Goal: Obtain resource: Obtain resource

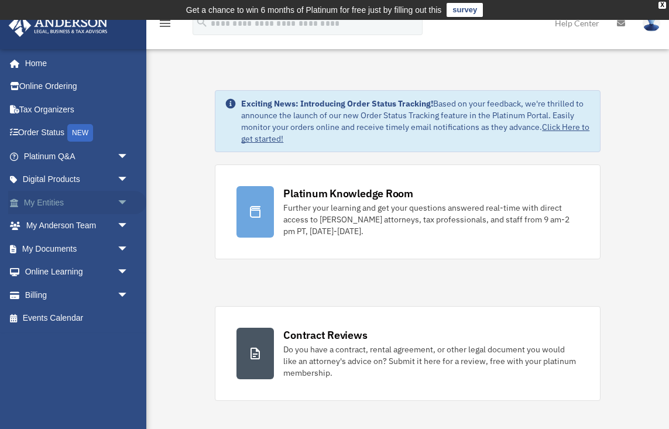
click at [120, 200] on span "arrow_drop_down" at bounding box center [128, 203] width 23 height 24
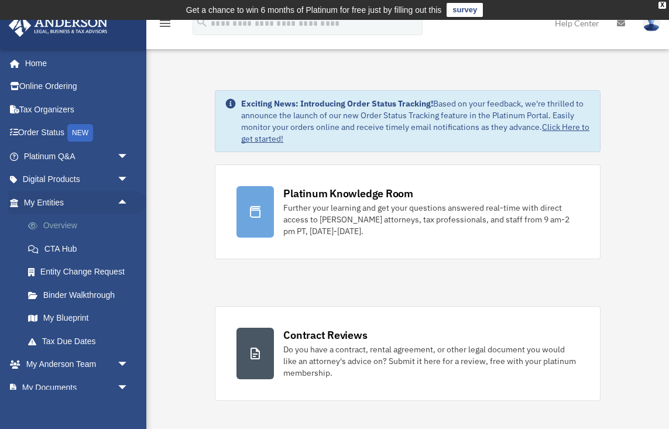
click at [60, 224] on link "Overview" at bounding box center [81, 225] width 130 height 23
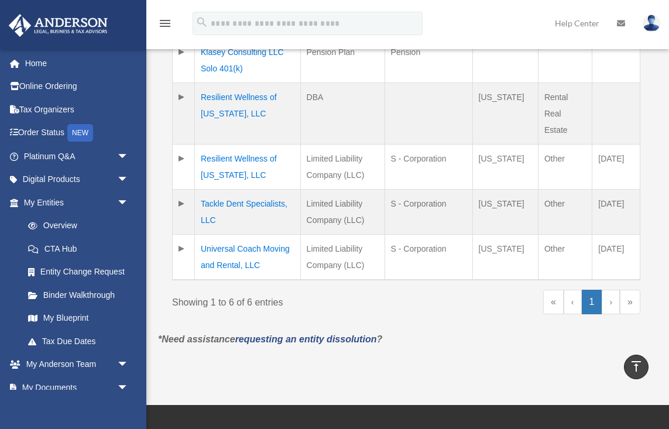
scroll to position [410, 0]
click at [607, 302] on link "›" at bounding box center [611, 302] width 18 height 25
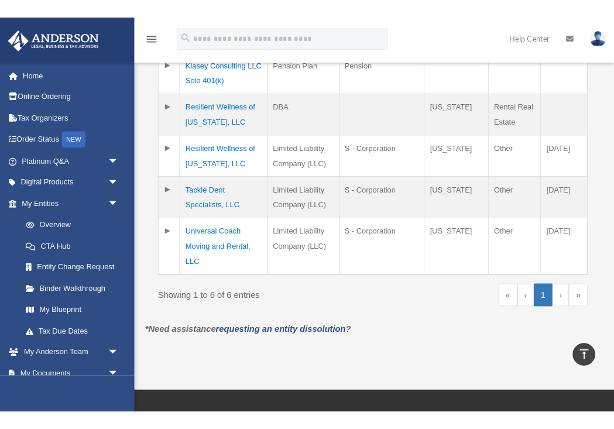
scroll to position [643, 0]
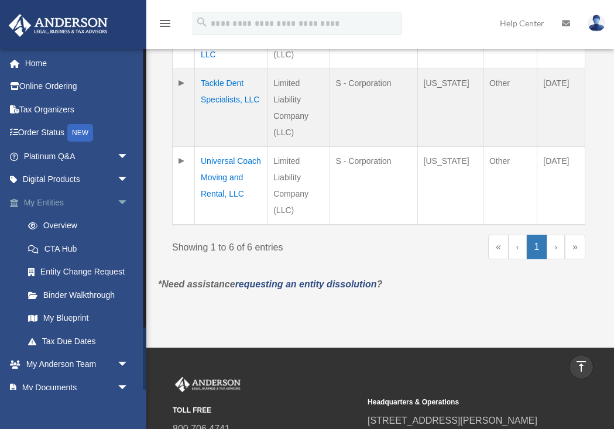
click at [123, 204] on span "arrow_drop_down" at bounding box center [128, 203] width 23 height 24
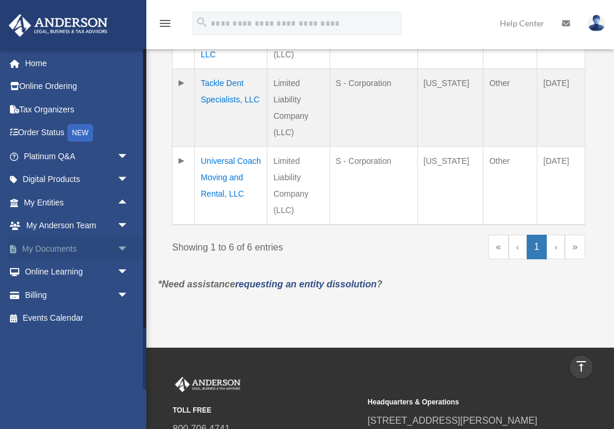
click at [109, 246] on link "My Documents arrow_drop_down" at bounding box center [77, 248] width 138 height 23
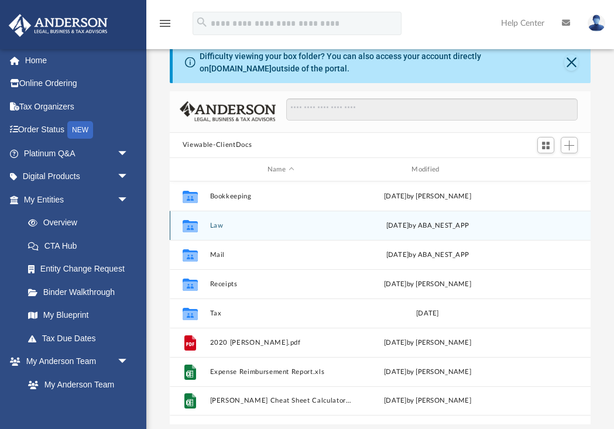
scroll to position [43, 0]
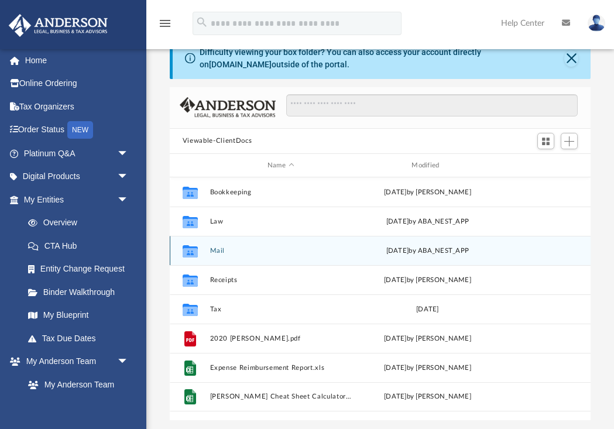
click at [212, 249] on button "Mail" at bounding box center [281, 251] width 142 height 8
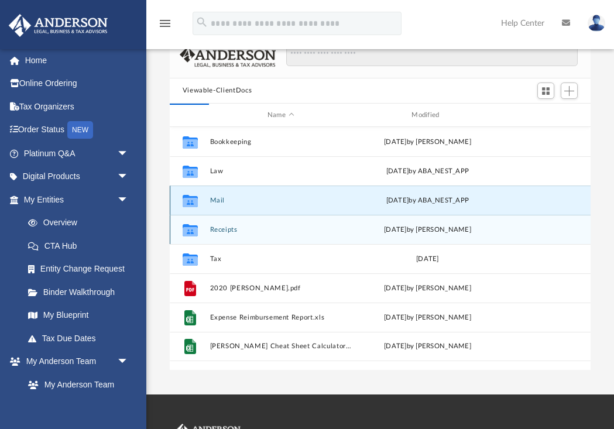
scroll to position [109, 0]
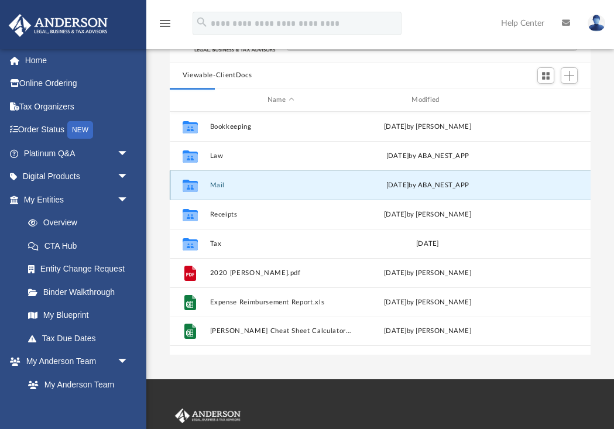
click at [218, 186] on button "Mail" at bounding box center [281, 185] width 142 height 8
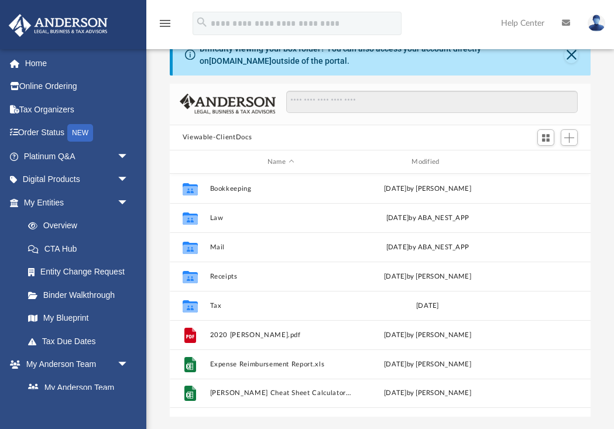
scroll to position [266, 421]
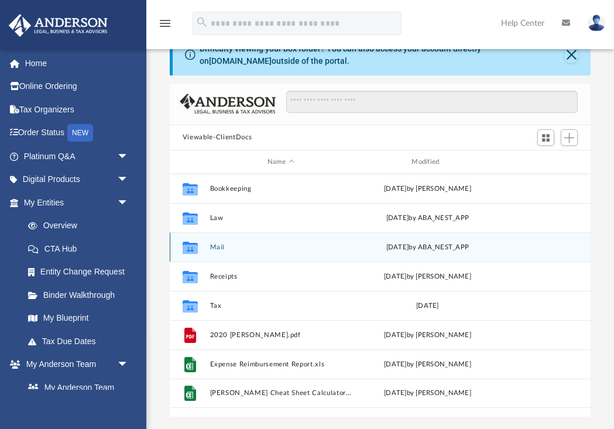
click at [188, 248] on icon "grid" at bounding box center [190, 249] width 15 height 9
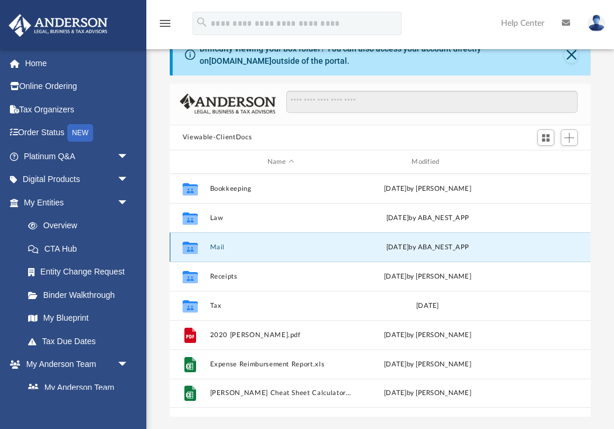
click at [216, 247] on button "Mail" at bounding box center [281, 247] width 142 height 8
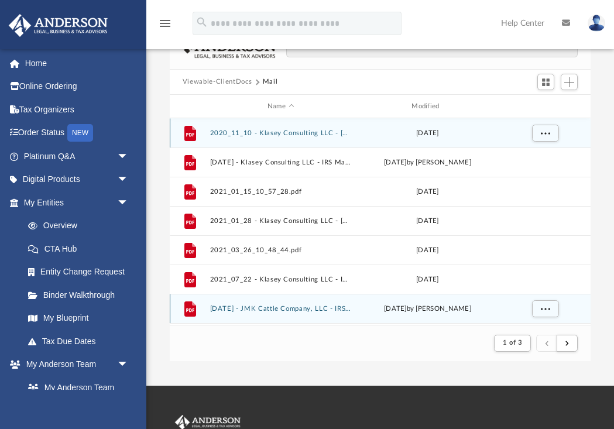
scroll to position [59, 0]
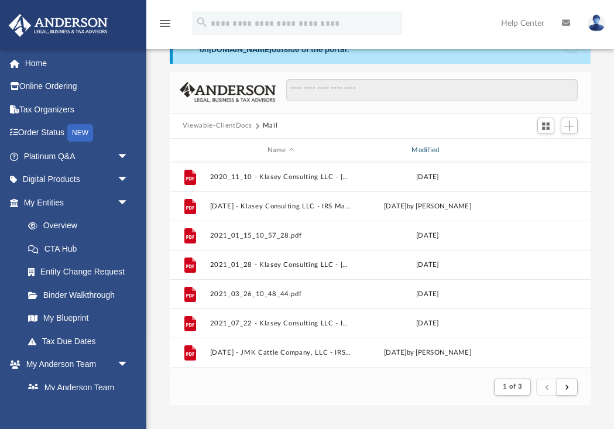
click at [426, 152] on div "Modified" at bounding box center [427, 150] width 142 height 11
click at [427, 149] on div "Modified" at bounding box center [427, 150] width 142 height 11
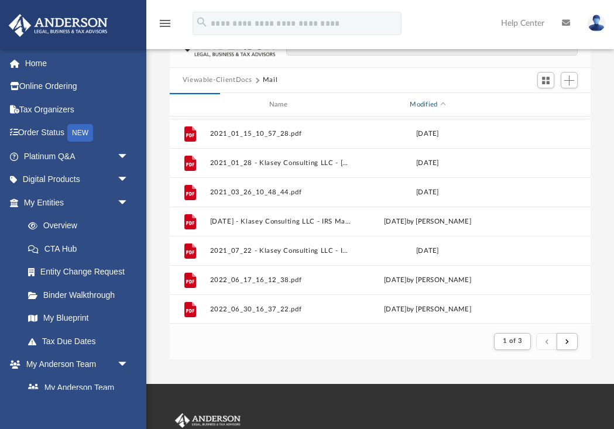
scroll to position [105, 0]
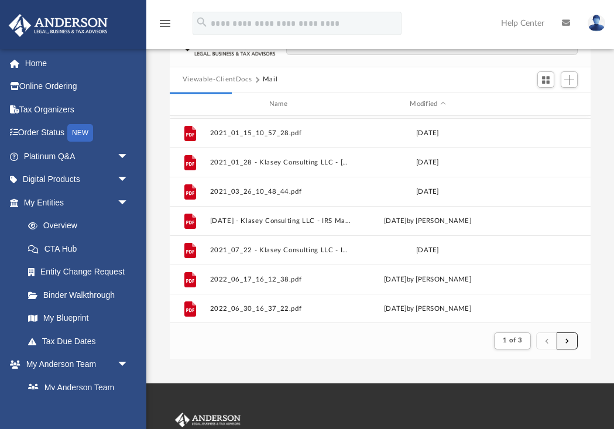
click at [572, 342] on button "submit" at bounding box center [567, 340] width 21 height 17
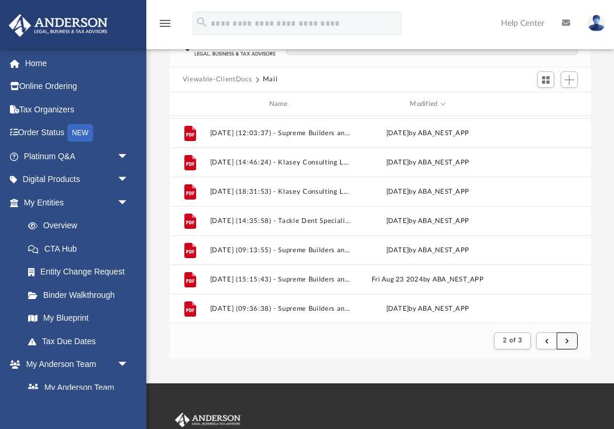
click at [569, 342] on span "submit" at bounding box center [567, 340] width 4 height 6
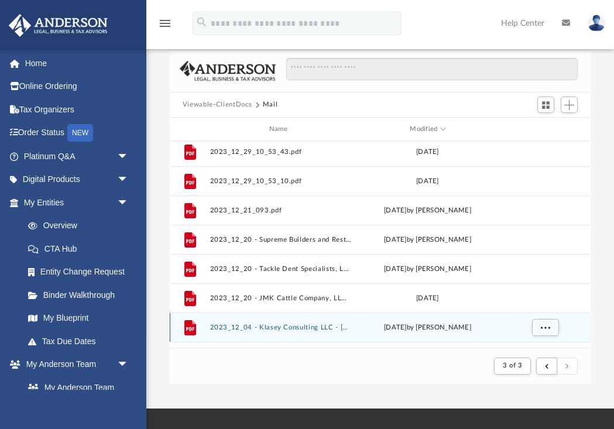
scroll to position [80, 0]
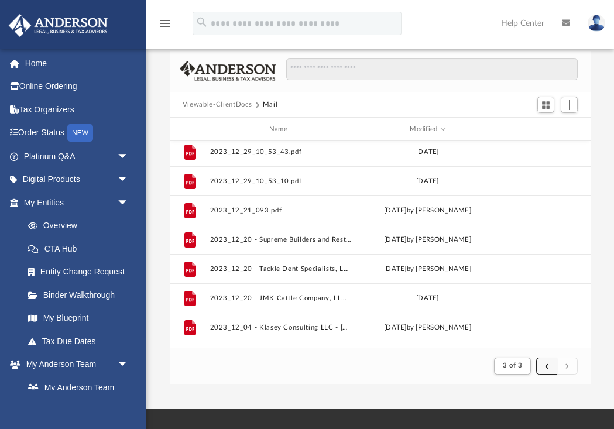
click at [543, 368] on button "submit" at bounding box center [546, 366] width 21 height 17
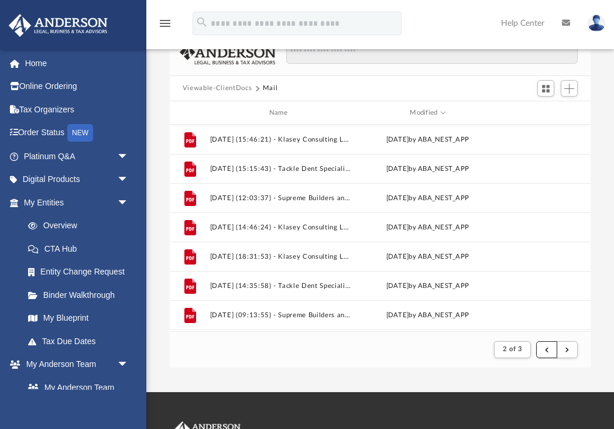
scroll to position [97, 0]
click at [543, 349] on button "submit" at bounding box center [546, 349] width 21 height 17
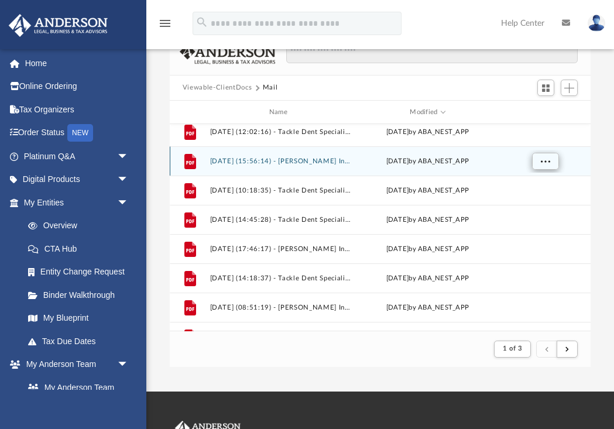
scroll to position [0, 0]
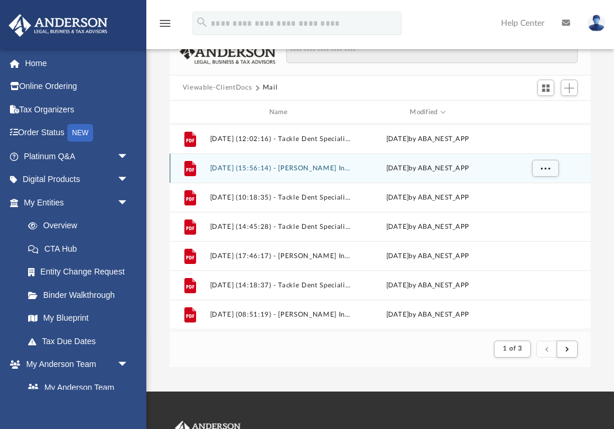
click at [303, 166] on button "[DATE] (15:56:14) - [PERSON_NAME] Investments LLC - Mail from [PERSON_NAME].pdf" at bounding box center [281, 168] width 142 height 8
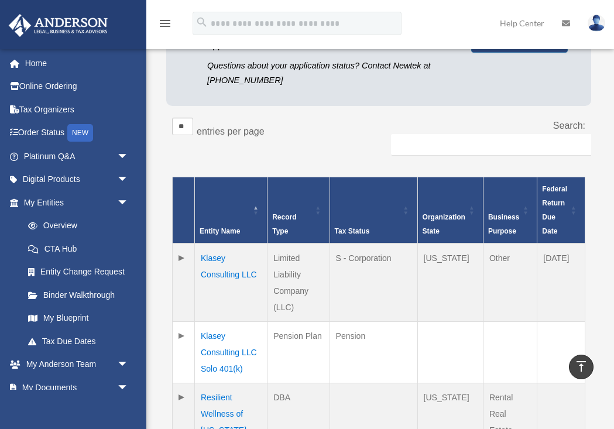
scroll to position [490, 0]
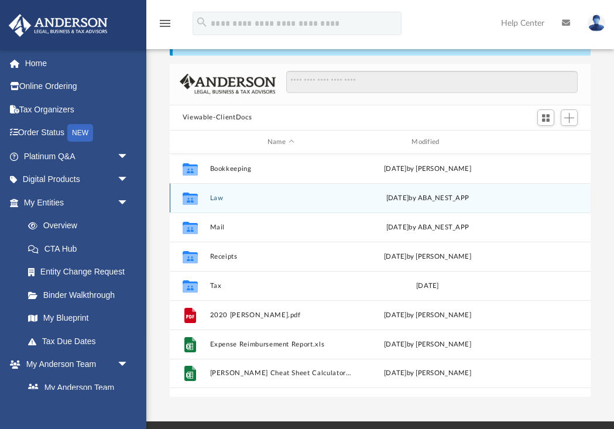
scroll to position [70, 0]
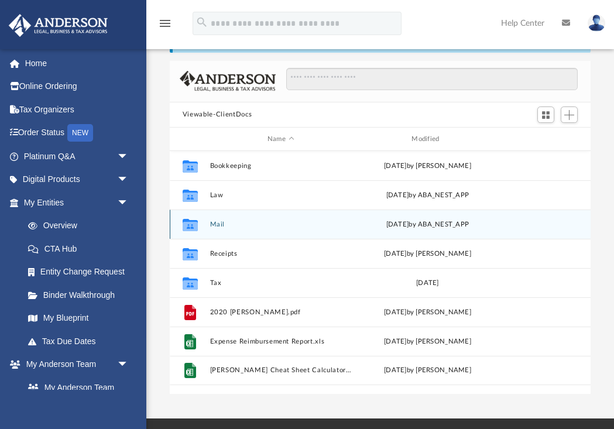
click at [217, 226] on button "Mail" at bounding box center [281, 225] width 142 height 8
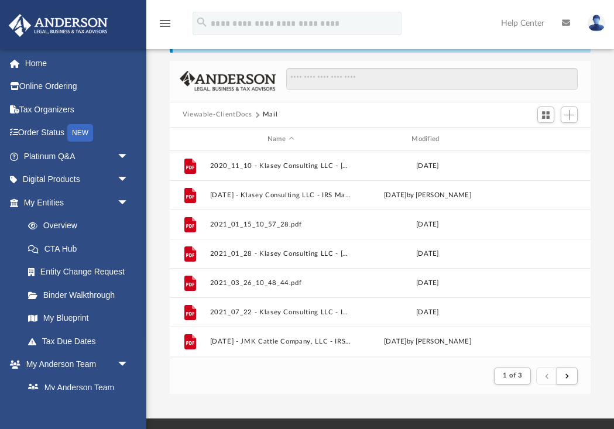
scroll to position [0, 0]
click at [548, 116] on span "Switch to Grid View" at bounding box center [546, 115] width 10 height 10
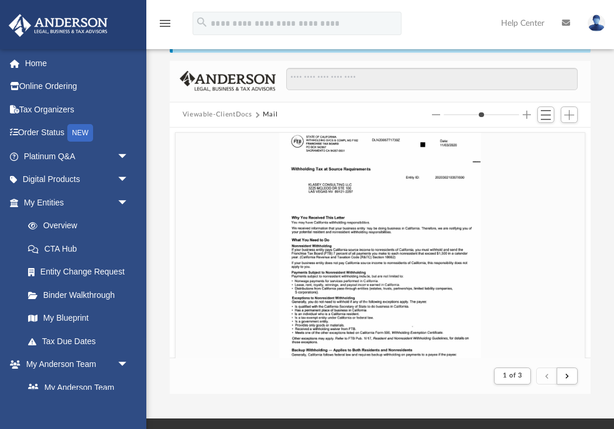
scroll to position [84, 0]
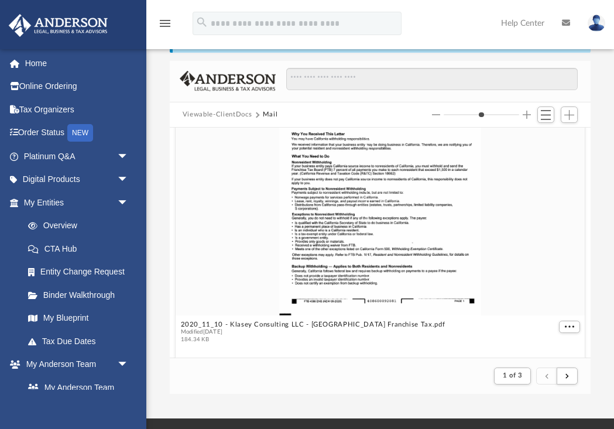
type input "*"
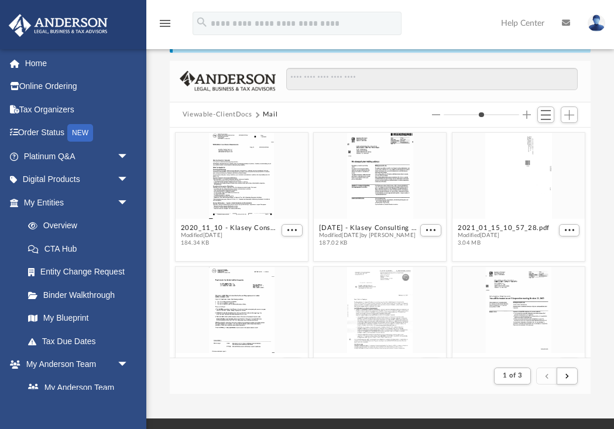
drag, startPoint x: 446, startPoint y: 115, endPoint x: 407, endPoint y: 111, distance: 38.8
click at [407, 111] on div "Viewable-ClientDocs Mail" at bounding box center [380, 115] width 421 height 26
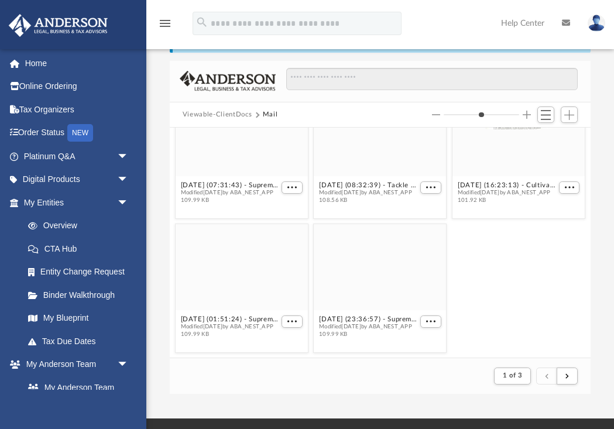
scroll to position [2053, 0]
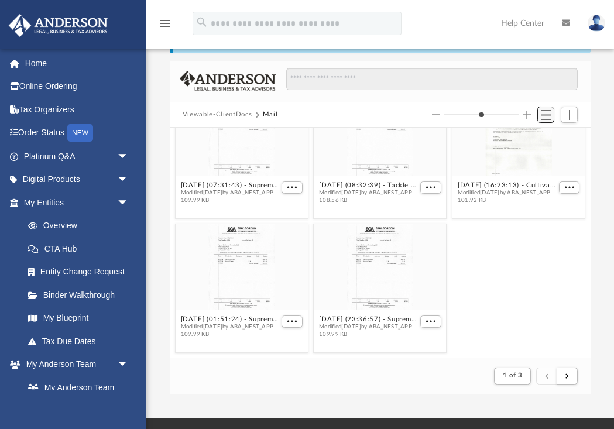
click at [540, 115] on button "Switch to List View" at bounding box center [546, 115] width 18 height 16
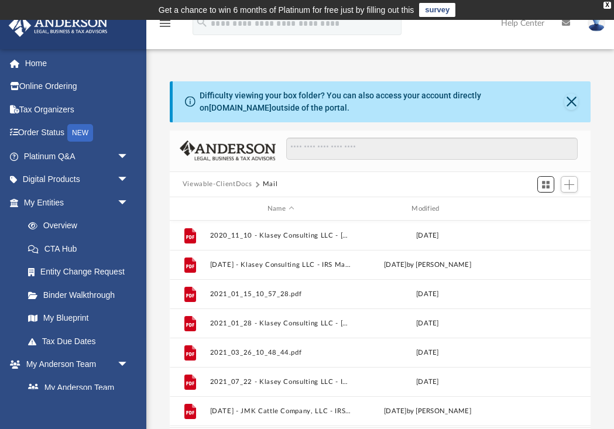
scroll to position [28, 0]
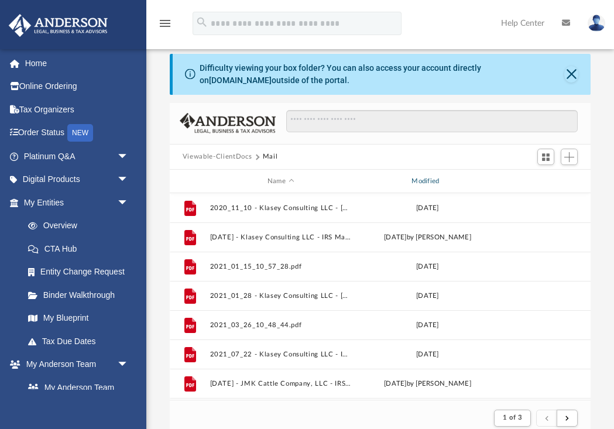
click at [424, 181] on div "Modified" at bounding box center [427, 181] width 142 height 11
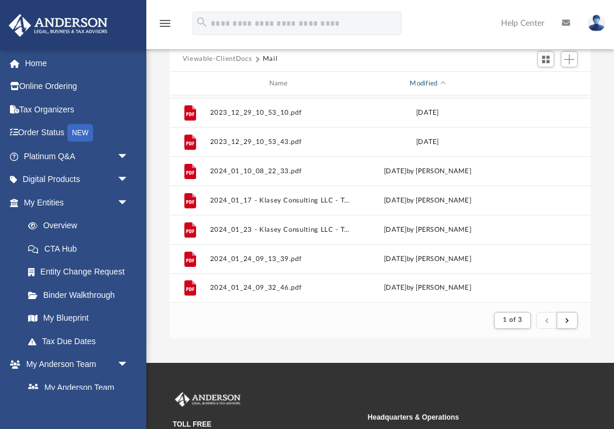
scroll to position [1256, 0]
click at [574, 318] on button "submit" at bounding box center [567, 320] width 21 height 17
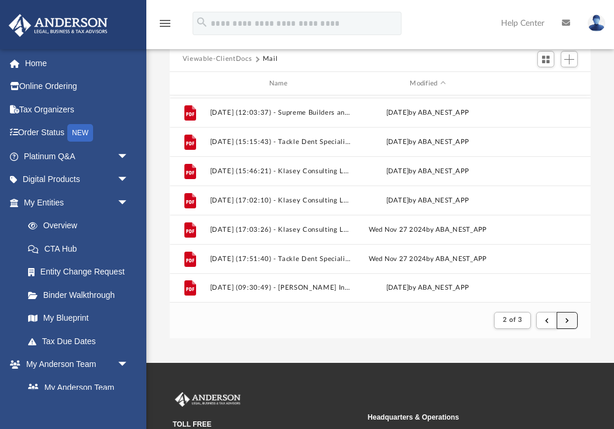
click at [566, 318] on span "submit" at bounding box center [567, 320] width 4 height 6
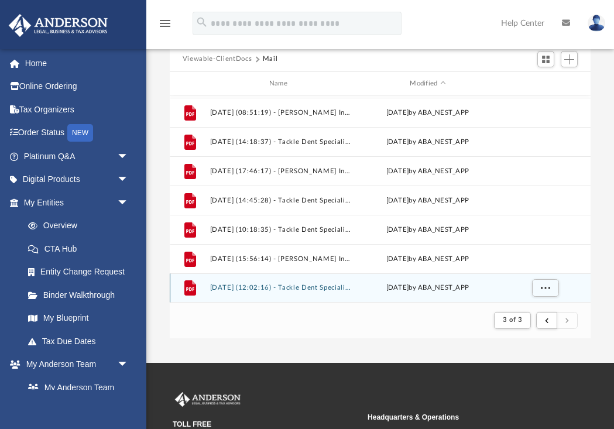
click at [308, 286] on button "[DATE] (12:02:16) - Tackle Dent Specialists, LLC - Mail.pdf" at bounding box center [281, 288] width 142 height 8
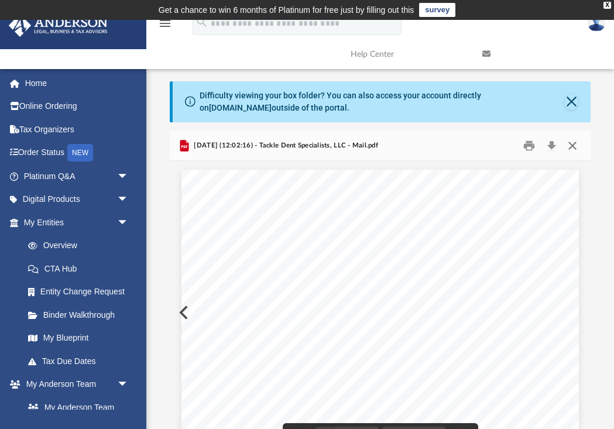
scroll to position [0, 0]
click at [573, 145] on button "Close" at bounding box center [572, 145] width 21 height 18
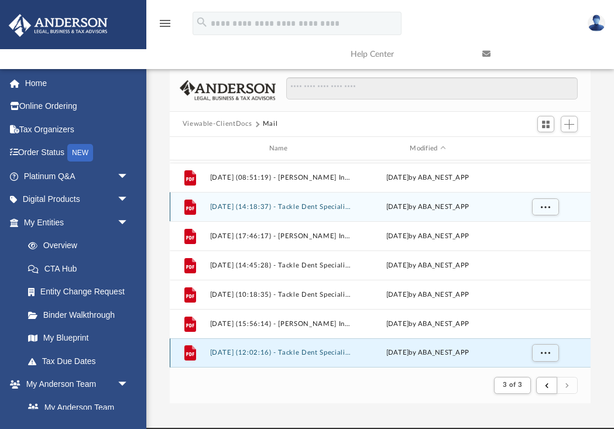
scroll to position [61, 0]
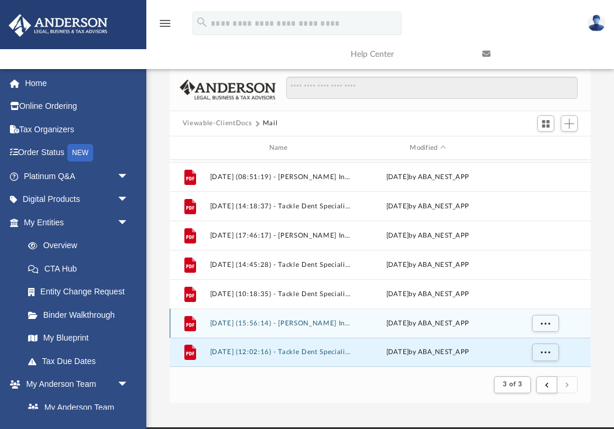
click at [310, 325] on button "[DATE] (15:56:14) - [PERSON_NAME] Investments LLC - Mail from [PERSON_NAME].pdf" at bounding box center [281, 324] width 142 height 8
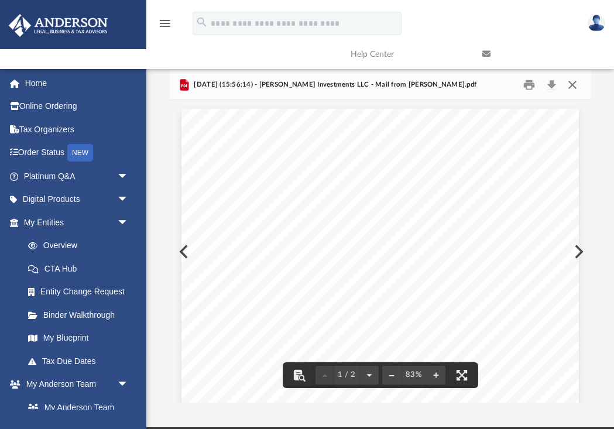
click at [572, 86] on button "Close" at bounding box center [572, 85] width 21 height 18
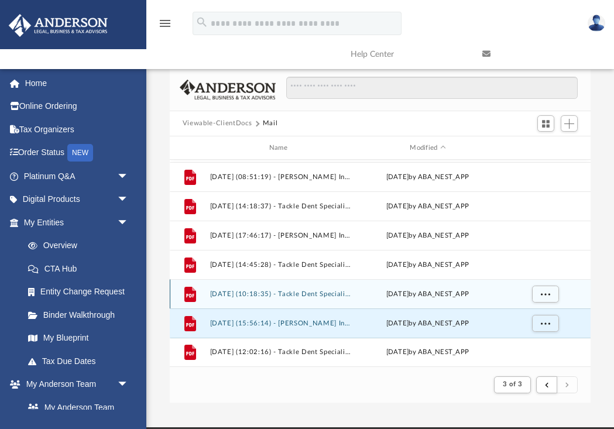
click at [288, 296] on button "[DATE] (10:18:35) - Tackle Dent Specialists, LLC - Mail from Community Health C…" at bounding box center [281, 294] width 142 height 8
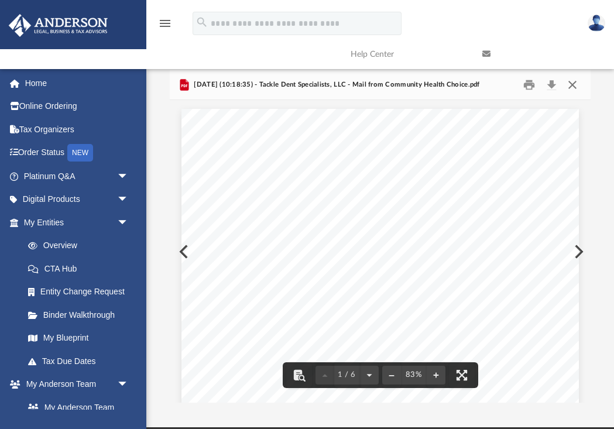
click at [575, 84] on button "Close" at bounding box center [572, 85] width 21 height 18
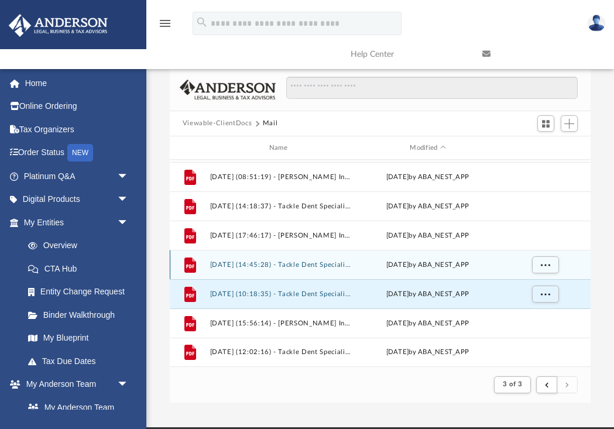
click at [322, 266] on button "[DATE] (14:45:28) - Tackle Dent Specialists, LLC - Mail from Community Health C…" at bounding box center [281, 265] width 142 height 8
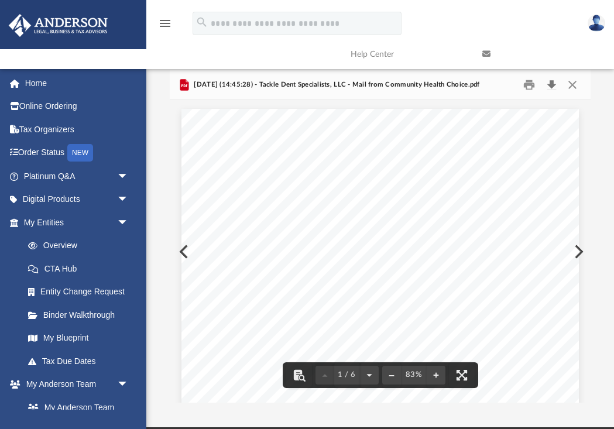
scroll to position [1, 0]
click at [574, 81] on button "Close" at bounding box center [572, 85] width 21 height 18
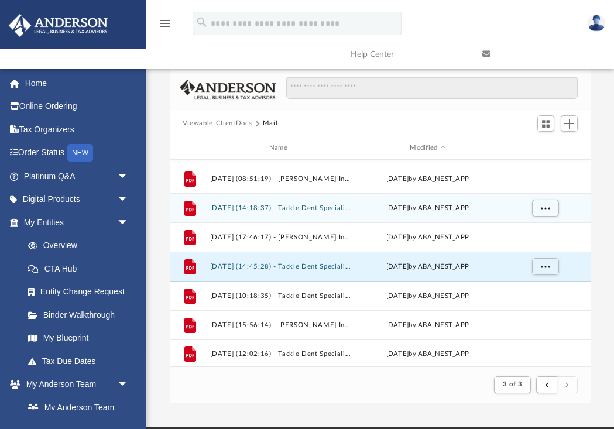
scroll to position [1134, 0]
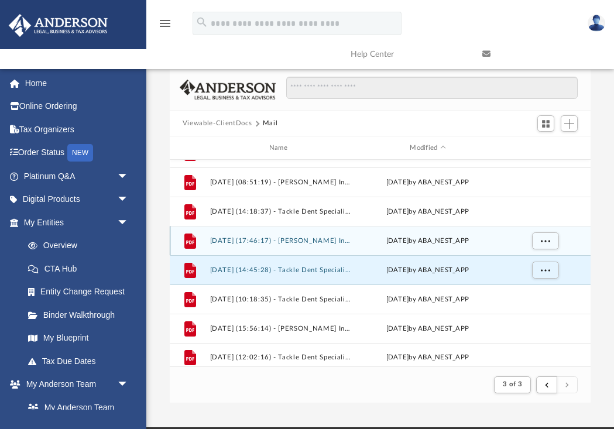
click at [315, 240] on button "[DATE] (17:46:17) - [PERSON_NAME] Investments LLC - Mail from [PERSON_NAME].pdf" at bounding box center [281, 241] width 142 height 8
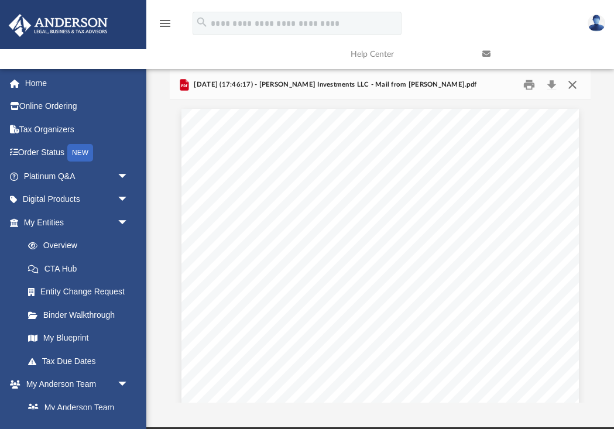
click at [575, 84] on button "Close" at bounding box center [572, 85] width 21 height 18
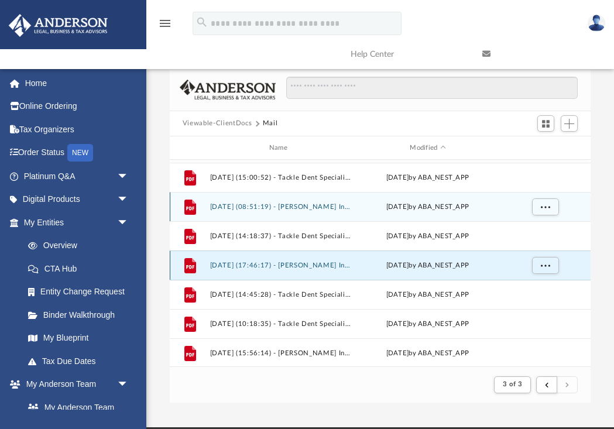
scroll to position [1102, 0]
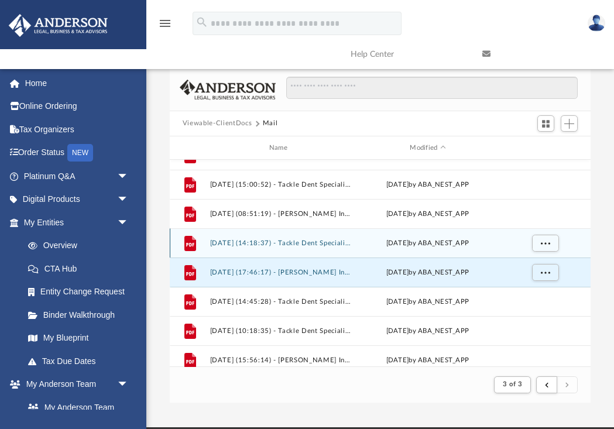
click at [315, 245] on button "[DATE] (14:18:37) - Tackle Dent Specialists, LLC - Mail from [US_STATE] Comptro…" at bounding box center [281, 243] width 142 height 8
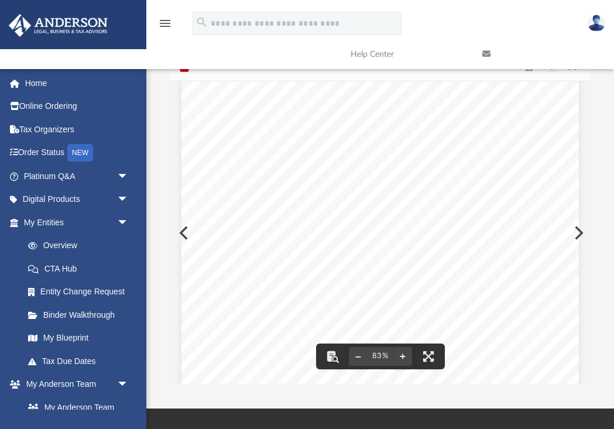
scroll to position [162, 0]
click at [490, 195] on div "Page 1" at bounding box center [379, 184] width 397 height 511
drag, startPoint x: 491, startPoint y: 195, endPoint x: 517, endPoint y: 203, distance: 27.0
click at [517, 203] on div "Page 1" at bounding box center [379, 184] width 397 height 511
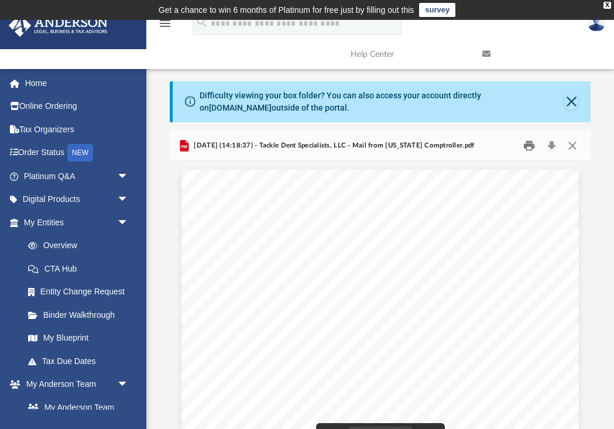
scroll to position [0, 0]
click at [550, 145] on button "Download" at bounding box center [551, 145] width 21 height 18
click at [592, 68] on link at bounding box center [540, 54] width 132 height 46
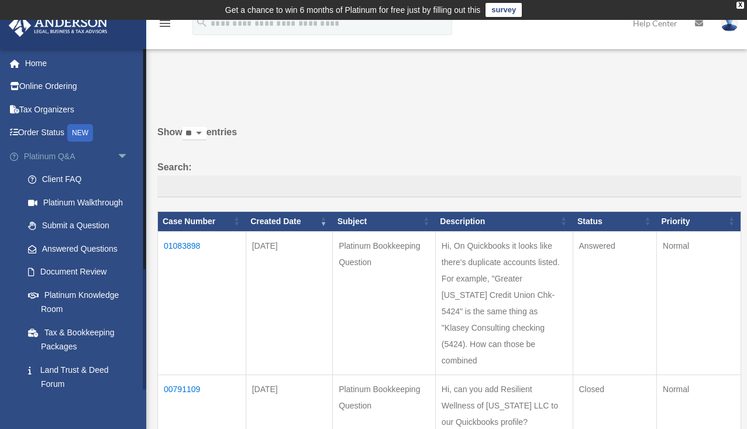
click at [121, 153] on span "arrow_drop_down" at bounding box center [128, 157] width 23 height 24
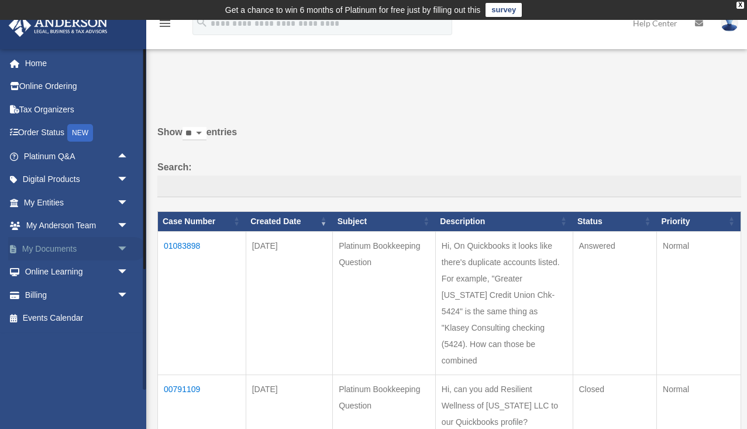
click at [120, 248] on span "arrow_drop_down" at bounding box center [128, 249] width 23 height 24
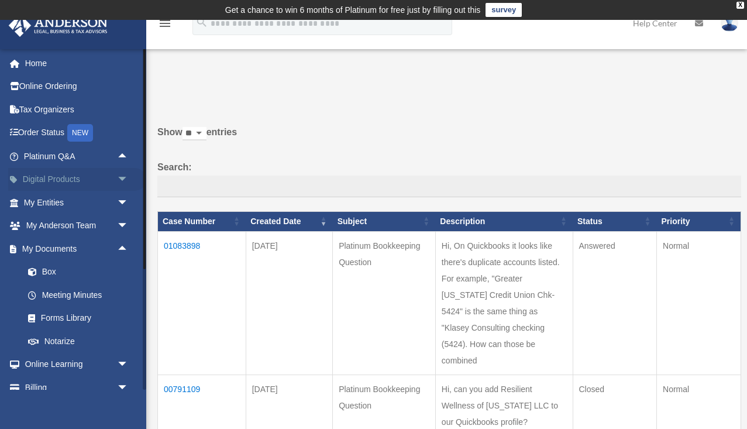
click at [123, 181] on span "arrow_drop_down" at bounding box center [128, 180] width 23 height 24
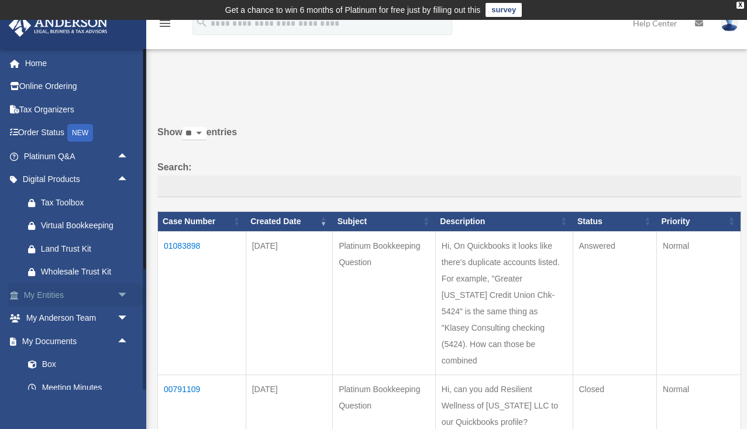
click at [122, 290] on span "arrow_drop_down" at bounding box center [128, 295] width 23 height 24
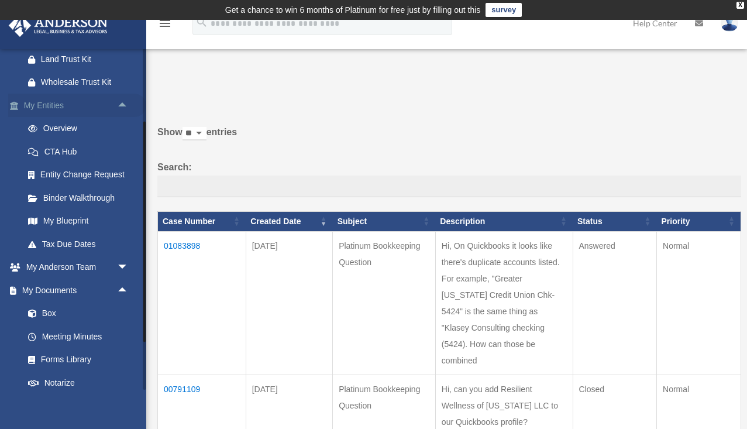
scroll to position [214, 0]
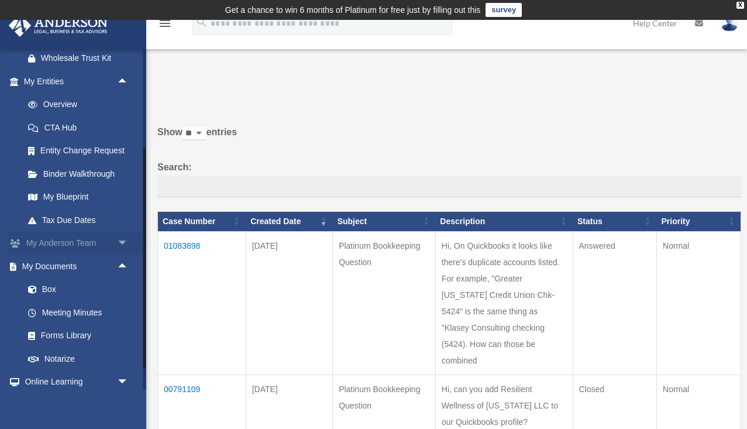
click at [123, 240] on span "arrow_drop_down" at bounding box center [128, 244] width 23 height 24
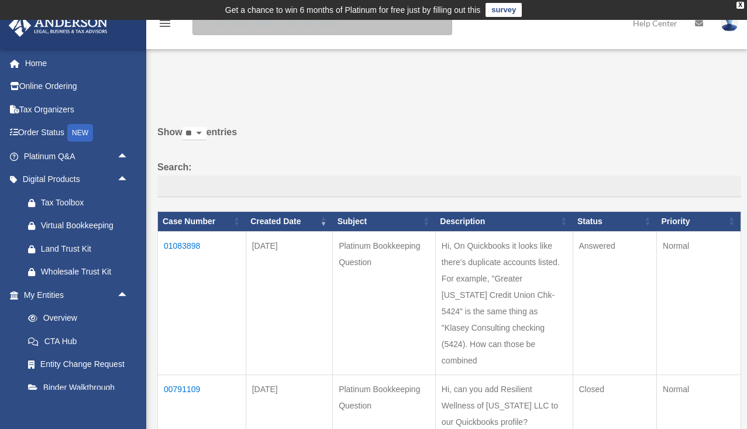
scroll to position [0, 0]
click at [241, 30] on input "search" at bounding box center [323, 23] width 260 height 23
type input "****"
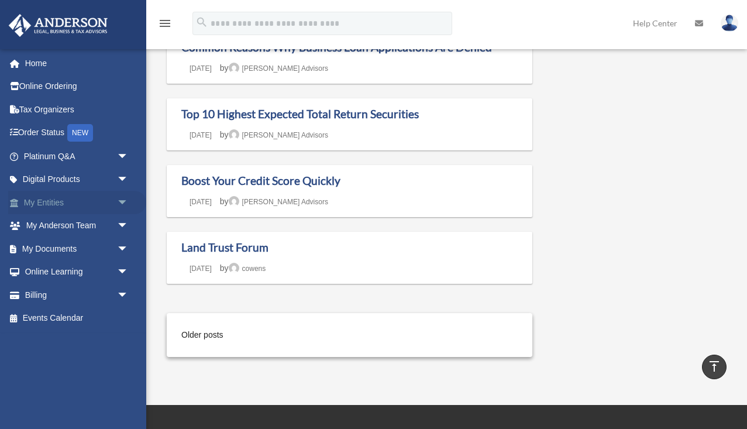
scroll to position [953, 0]
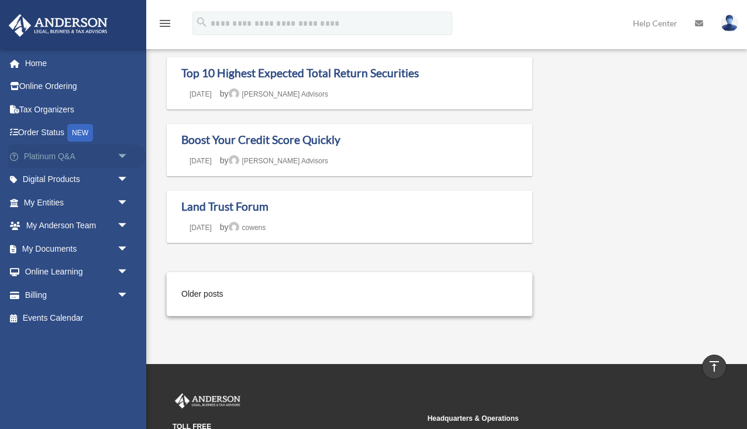
click at [120, 154] on span "arrow_drop_down" at bounding box center [128, 157] width 23 height 24
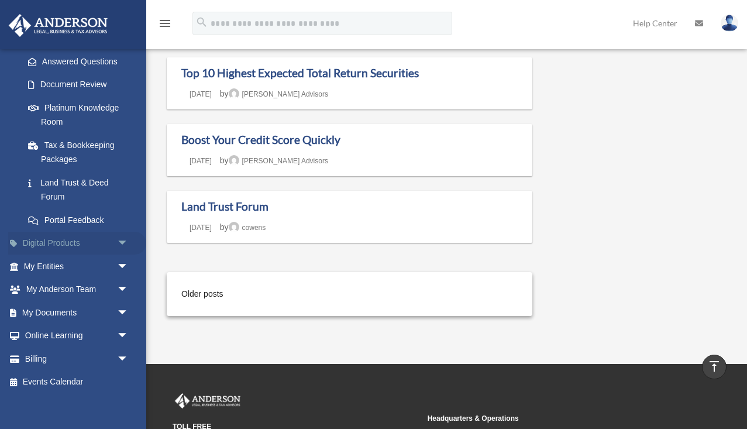
scroll to position [187, 0]
click at [119, 240] on span "arrow_drop_down" at bounding box center [128, 244] width 23 height 24
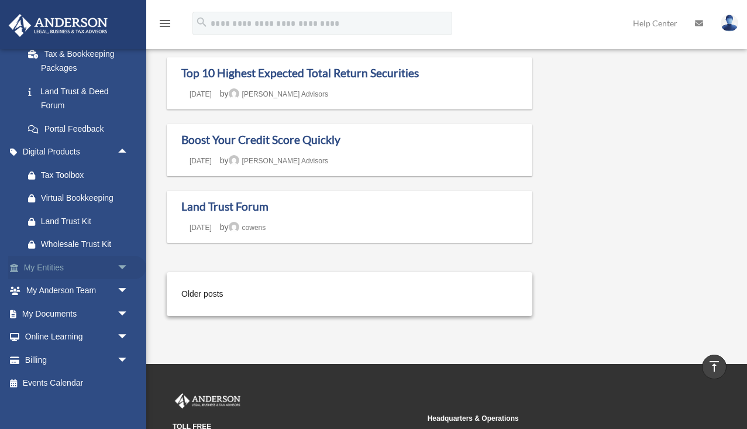
scroll to position [278, 0]
click at [117, 258] on span "arrow_drop_down" at bounding box center [128, 268] width 23 height 24
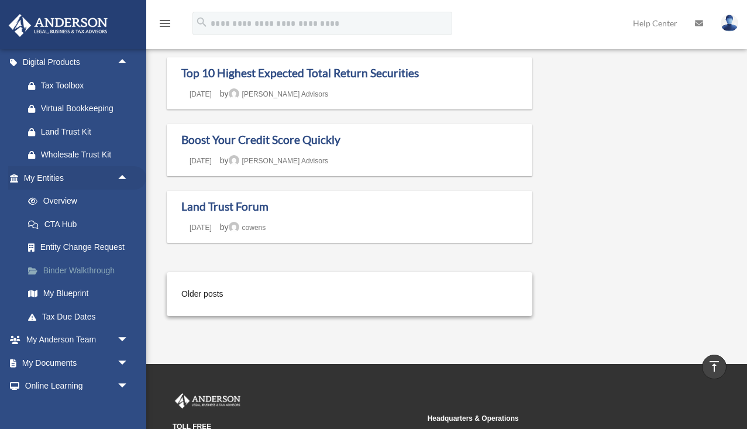
scroll to position [384, 0]
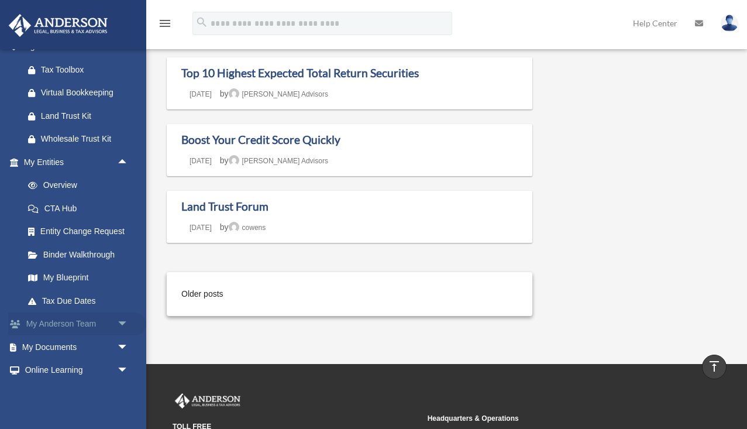
click at [119, 313] on span "arrow_drop_down" at bounding box center [128, 325] width 23 height 24
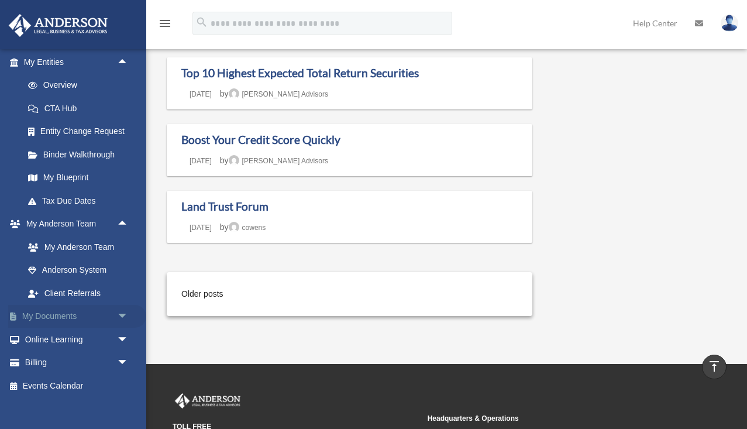
scroll to position [483, 0]
click at [121, 310] on span "arrow_drop_down" at bounding box center [128, 318] width 23 height 24
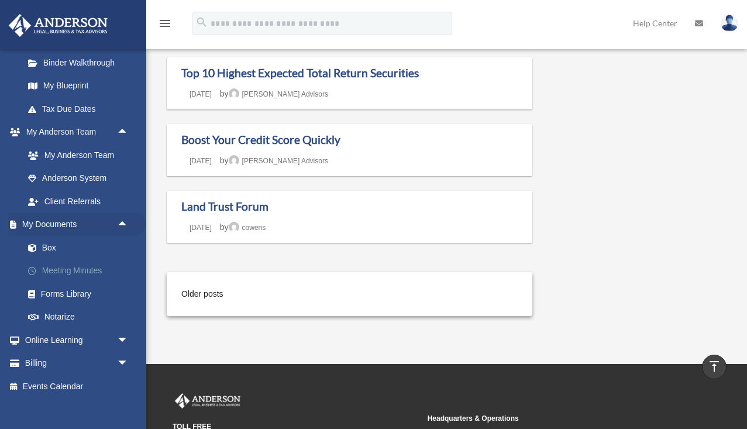
scroll to position [575, 0]
click at [44, 237] on link "Box" at bounding box center [81, 248] width 130 height 23
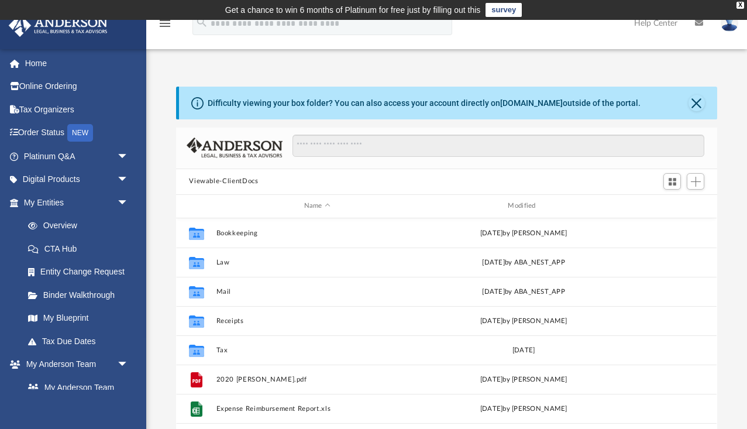
scroll to position [5, 0]
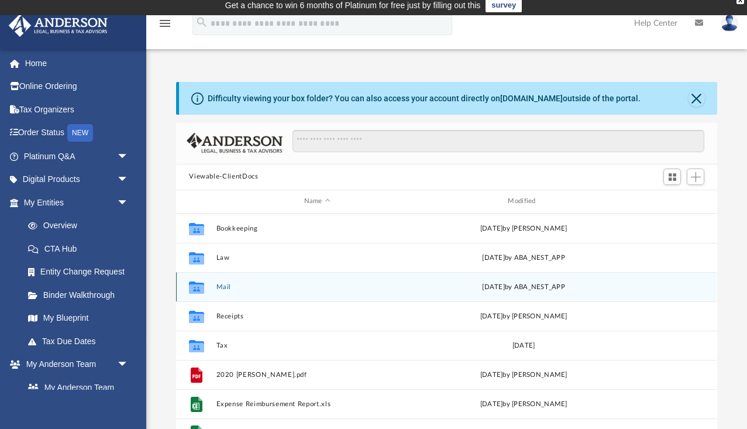
click at [223, 285] on button "Mail" at bounding box center [318, 287] width 202 height 8
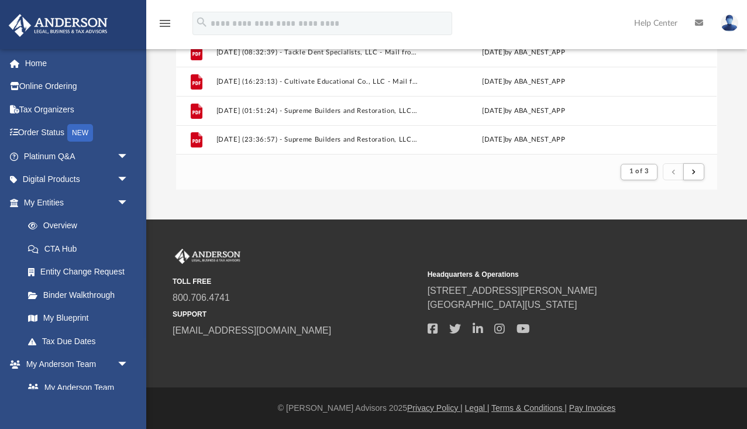
scroll to position [271, 0]
click at [695, 173] on span "submit" at bounding box center [694, 172] width 4 height 6
click at [691, 165] on button "submit" at bounding box center [694, 171] width 21 height 17
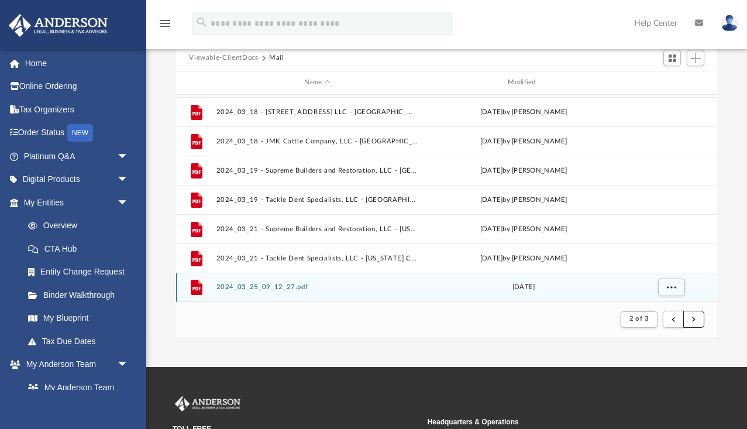
scroll to position [125, 0]
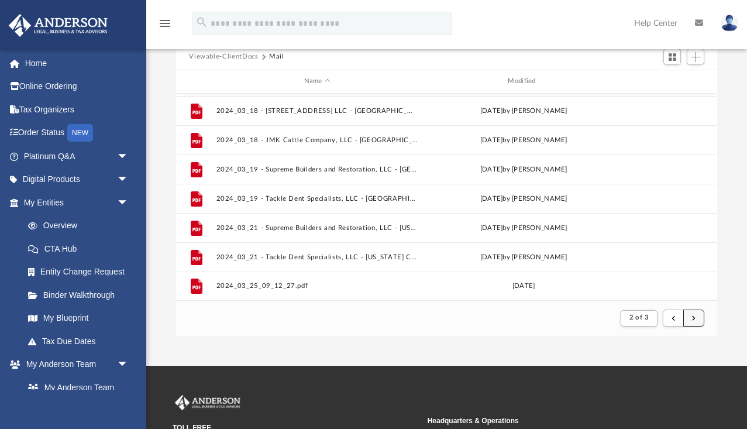
click at [698, 318] on button "submit" at bounding box center [694, 318] width 21 height 17
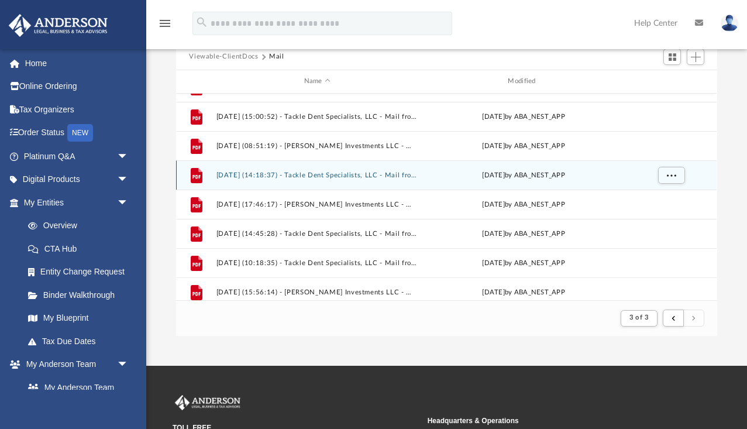
scroll to position [1073, 0]
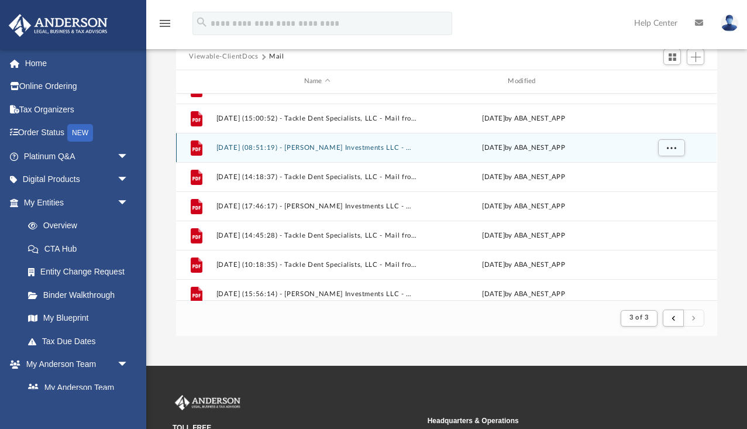
click at [314, 147] on button "[DATE] (08:51:19) - [PERSON_NAME] Investments LLC - Mail from [PERSON_NAME].pdf" at bounding box center [318, 148] width 202 height 8
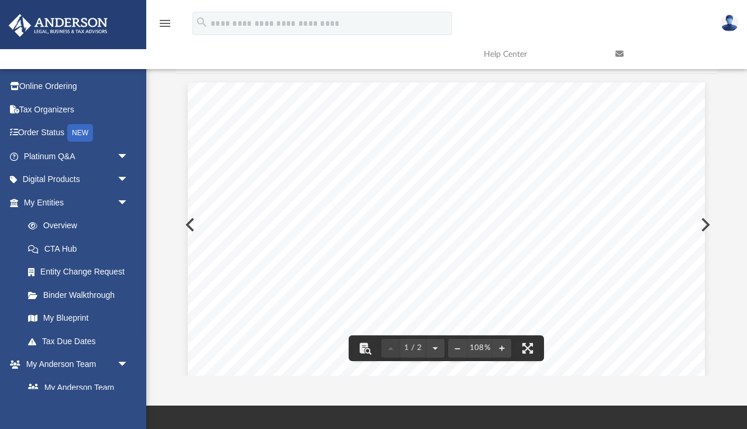
scroll to position [61, 0]
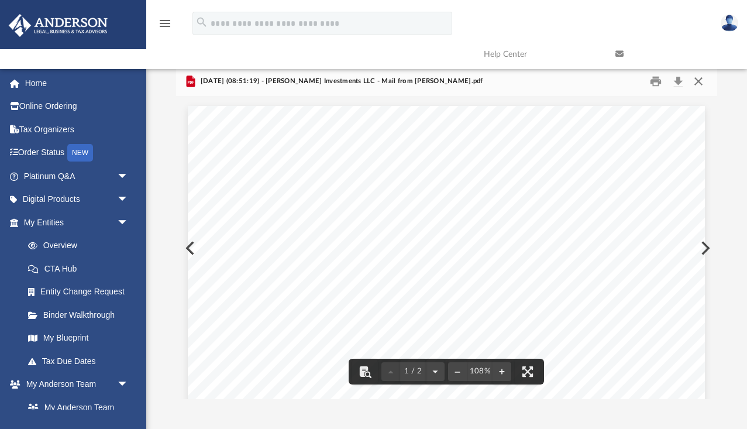
click at [702, 84] on button "Close" at bounding box center [698, 81] width 21 height 18
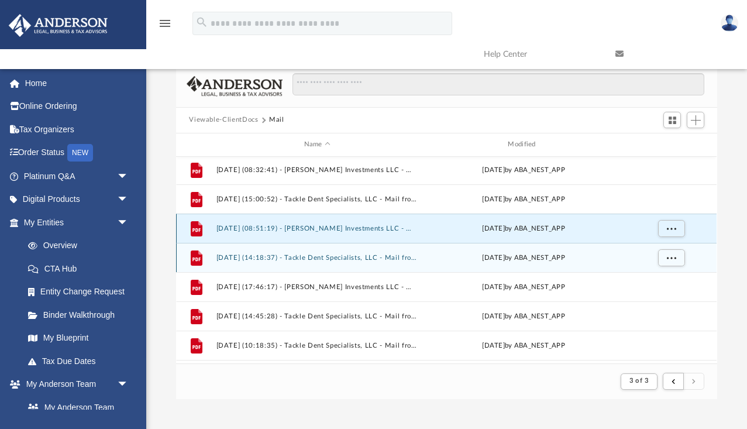
scroll to position [1053, 0]
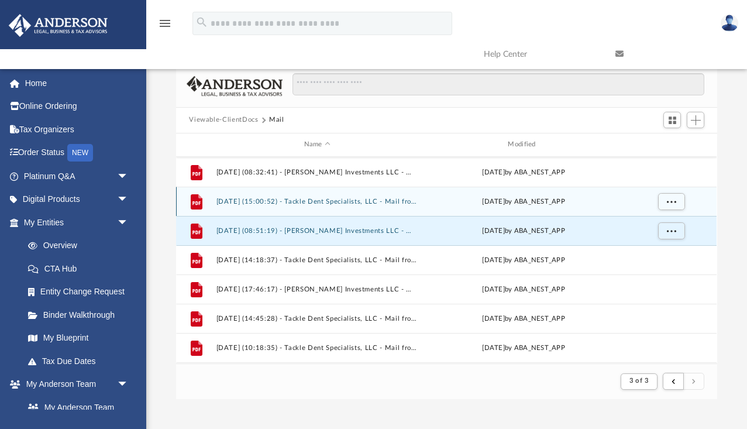
click at [344, 203] on button "[DATE] (15:00:52) - Tackle Dent Specialists, LLC - Mail from [PERSON_NAME].pdf" at bounding box center [318, 202] width 202 height 8
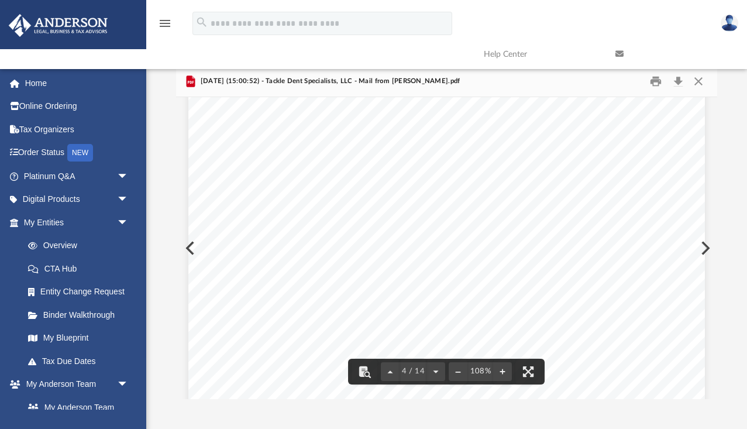
scroll to position [2329, 0]
click at [679, 78] on button "Download" at bounding box center [678, 81] width 21 height 18
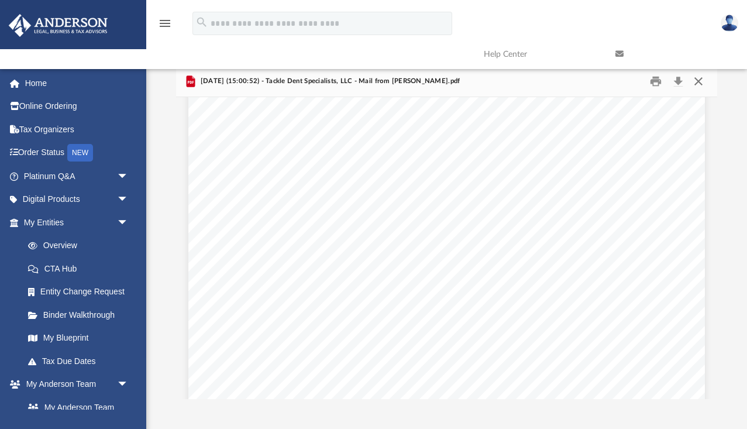
click at [700, 82] on button "Close" at bounding box center [698, 81] width 21 height 18
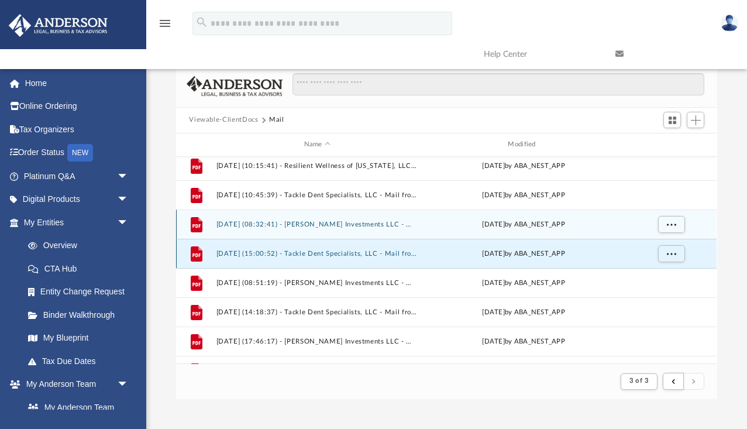
scroll to position [998, 0]
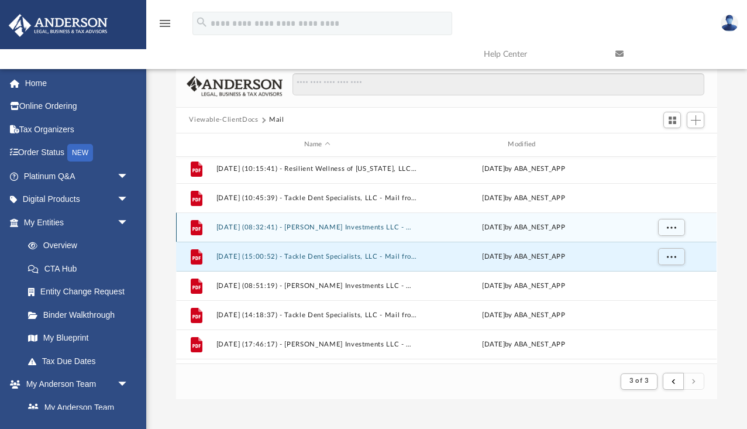
click at [346, 228] on button "[DATE] (08:32:41) - [PERSON_NAME] Investments LLC - Mail from [PERSON_NAME].pdf" at bounding box center [318, 228] width 202 height 8
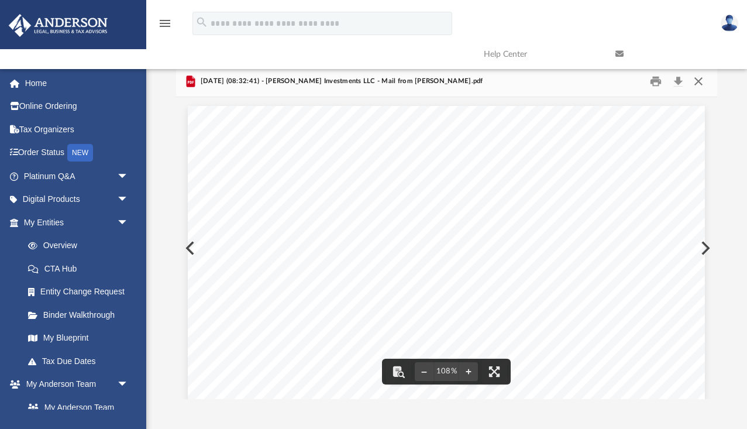
click at [703, 78] on button "Close" at bounding box center [698, 81] width 21 height 18
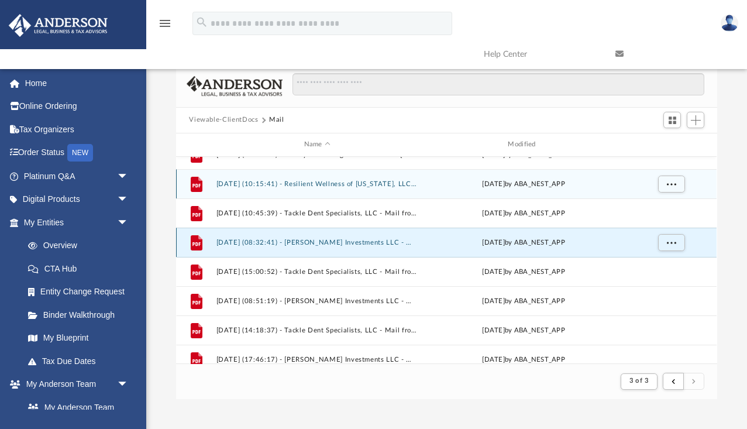
scroll to position [983, 0]
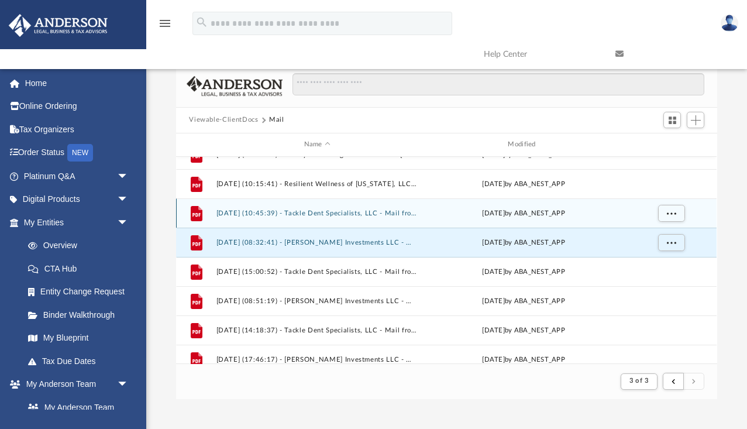
click at [364, 213] on button "[DATE] (10:45:39) - Tackle Dent Specialists, LLC - Mail from Ally Bank.pdf" at bounding box center [318, 214] width 202 height 8
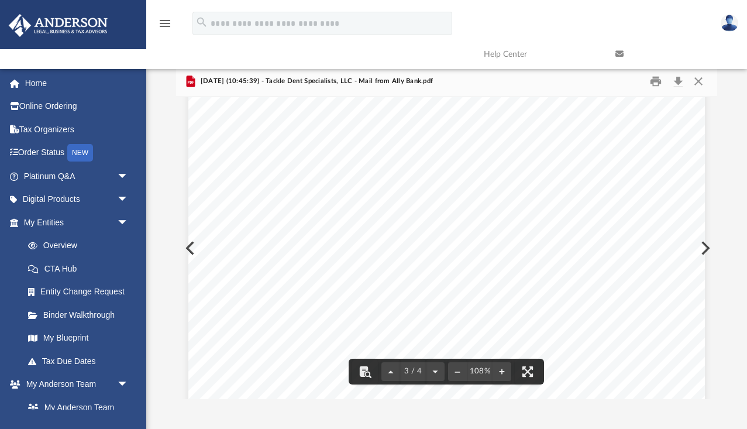
scroll to position [1381, 0]
click at [697, 84] on button "Close" at bounding box center [698, 81] width 21 height 18
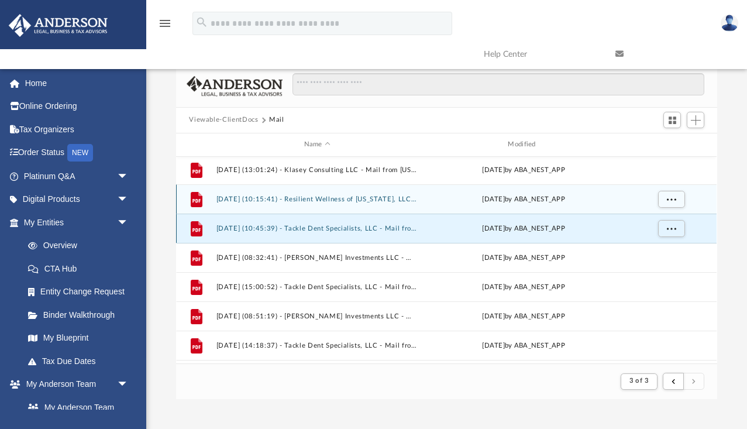
scroll to position [966, 0]
click at [349, 203] on div "File [DATE] (10:15:41) - Resilient Wellness of [US_STATE], LLC - Mail from Comm…" at bounding box center [446, 200] width 541 height 29
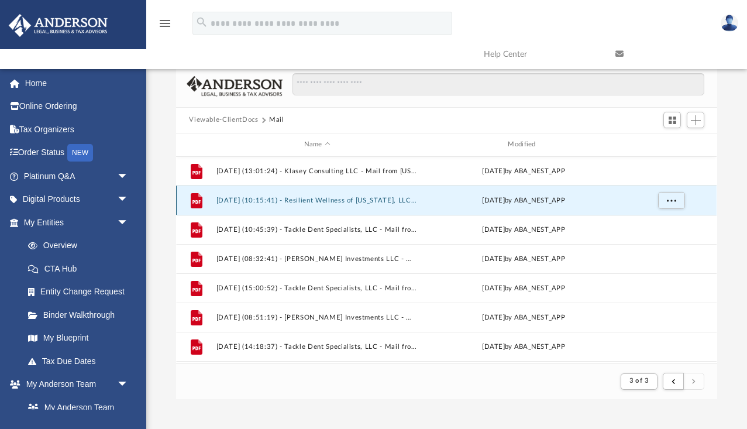
click at [349, 199] on button "[DATE] (10:15:41) - Resilient Wellness of [US_STATE], LLC - Mail from Community…" at bounding box center [318, 201] width 202 height 8
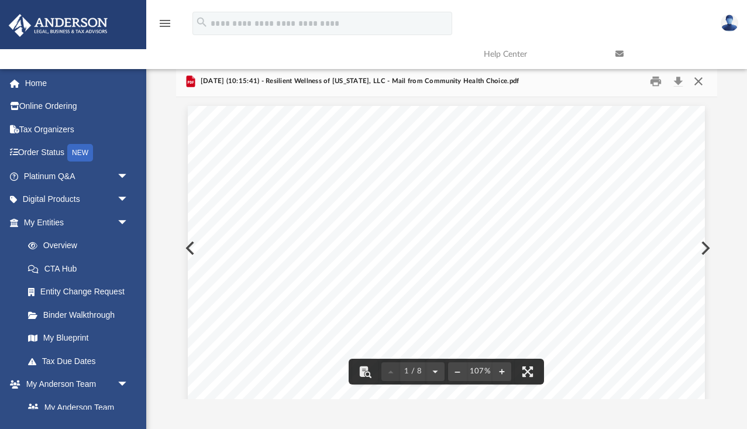
click at [697, 84] on button "Close" at bounding box center [698, 81] width 21 height 18
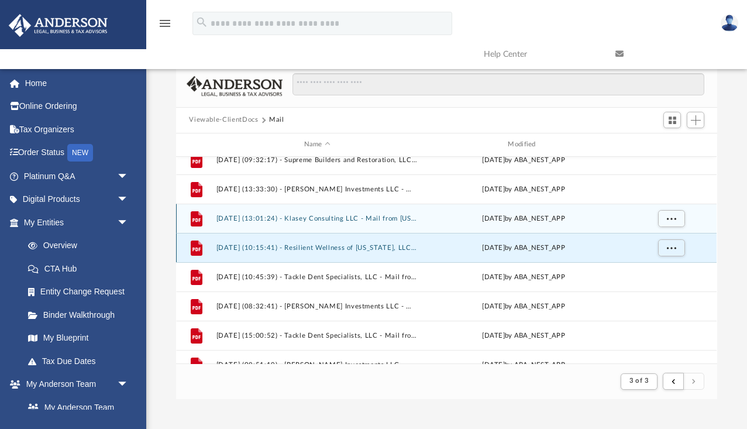
scroll to position [917, 0]
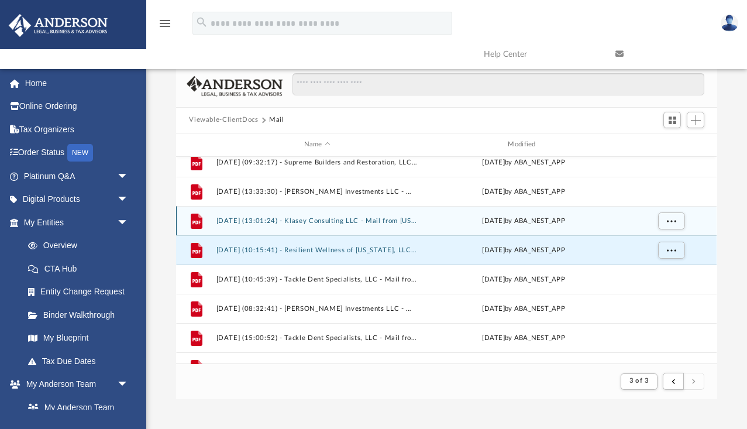
click at [371, 223] on button "[DATE] (13:01:24) - Klasey Consulting LLC - Mail from [US_STATE] Board of Psych…" at bounding box center [318, 221] width 202 height 8
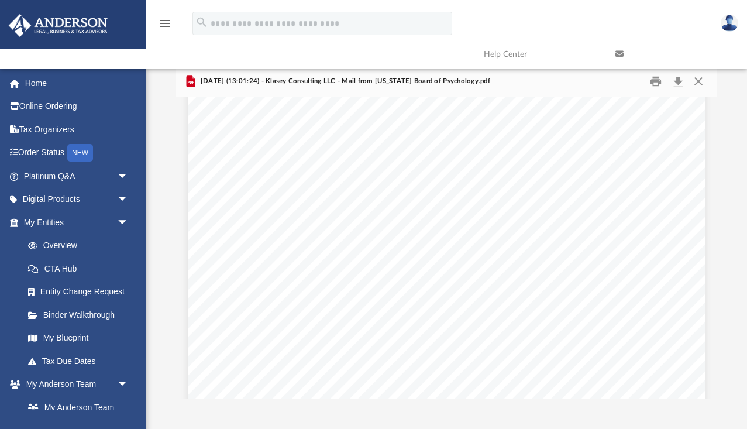
scroll to position [59, 0]
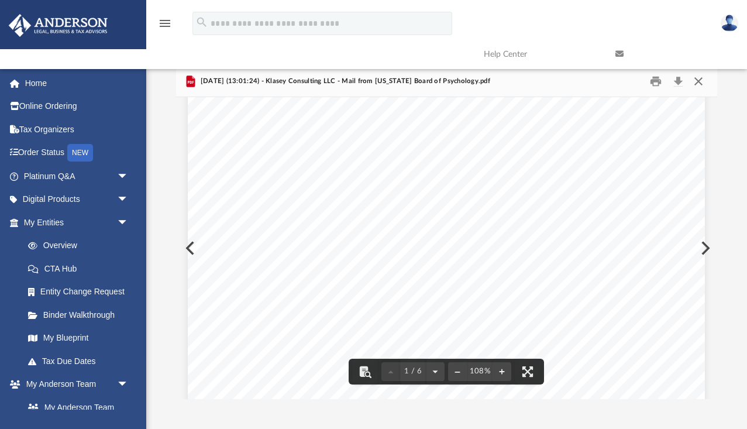
click at [700, 82] on button "Close" at bounding box center [698, 81] width 21 height 18
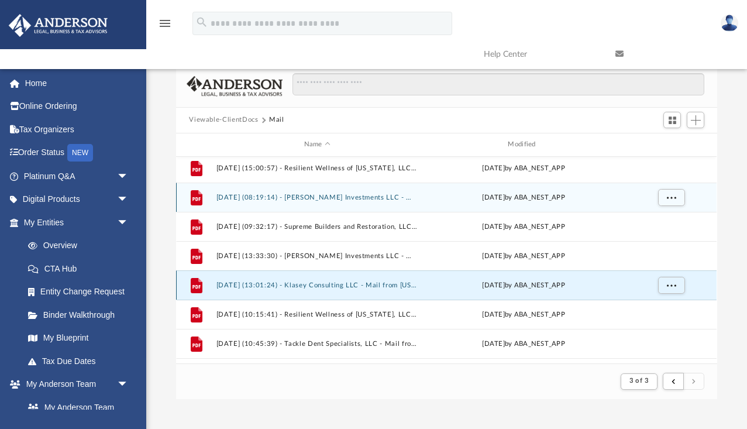
scroll to position [855, 0]
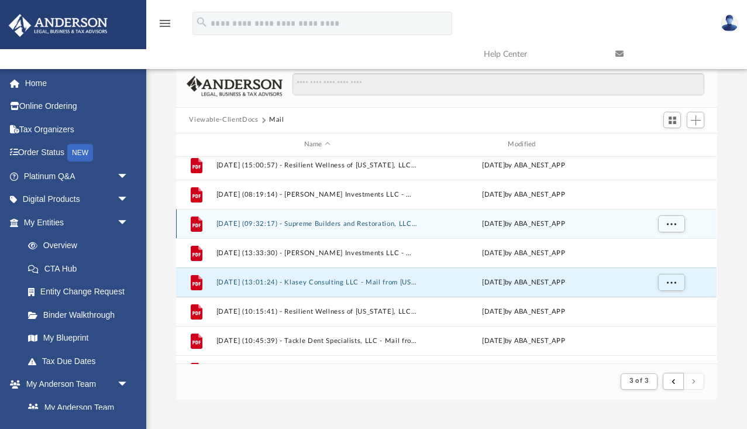
click at [338, 226] on button "[DATE] (09:32:17) - Supreme Builders and Restoration, LLC - Mail from Community…" at bounding box center [318, 224] width 202 height 8
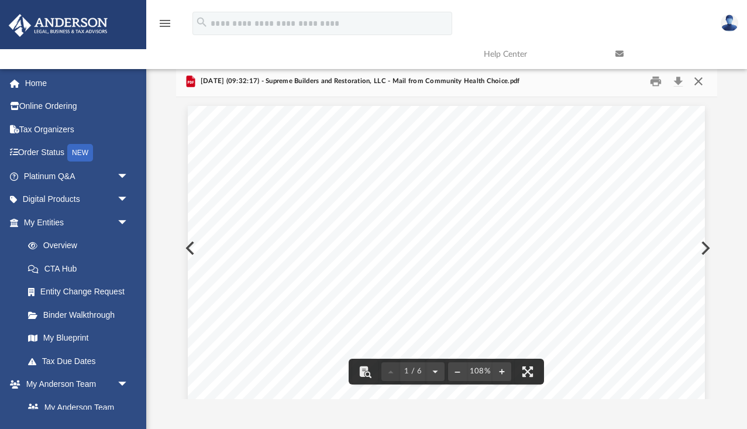
click at [699, 84] on button "Close" at bounding box center [698, 81] width 21 height 18
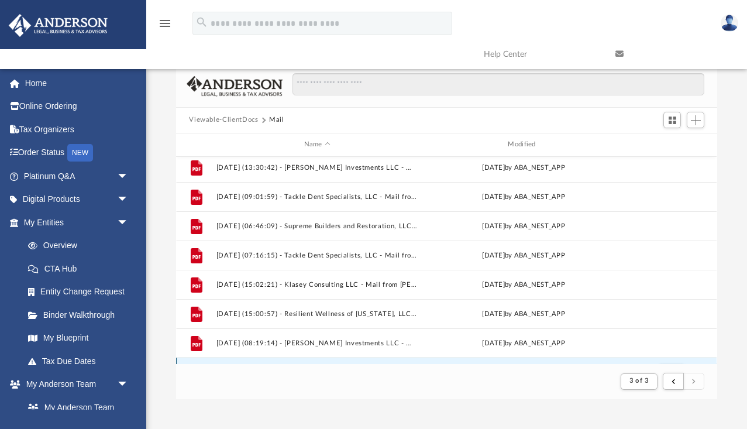
scroll to position [706, 0]
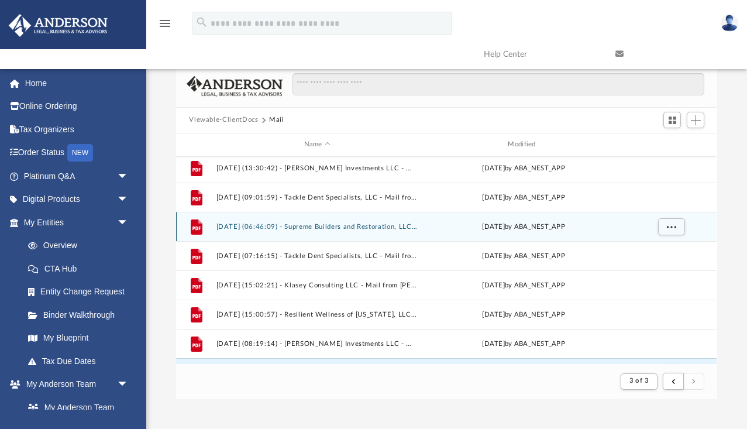
click at [383, 228] on button "[DATE] (06:46:09) - Supreme Builders and Restoration, LLC - Mail from SGA [PERS…" at bounding box center [318, 227] width 202 height 8
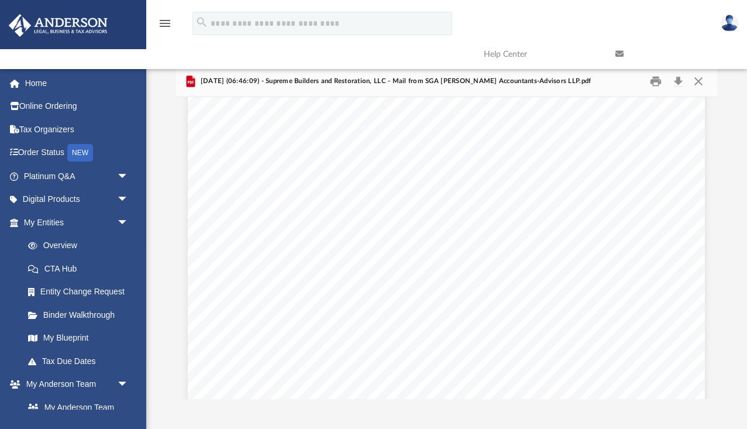
scroll to position [176, 0]
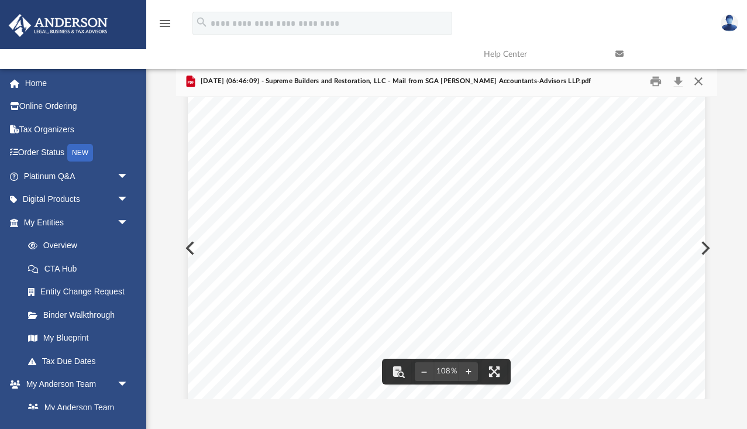
click at [701, 83] on button "Close" at bounding box center [698, 81] width 21 height 18
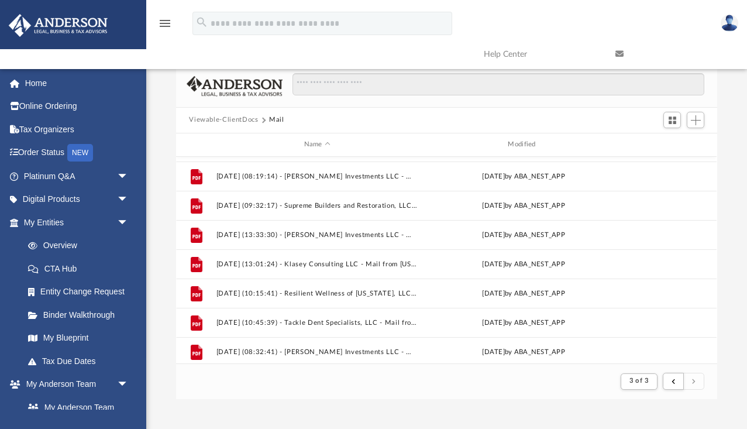
scroll to position [874, 0]
